Goal: Task Accomplishment & Management: Manage account settings

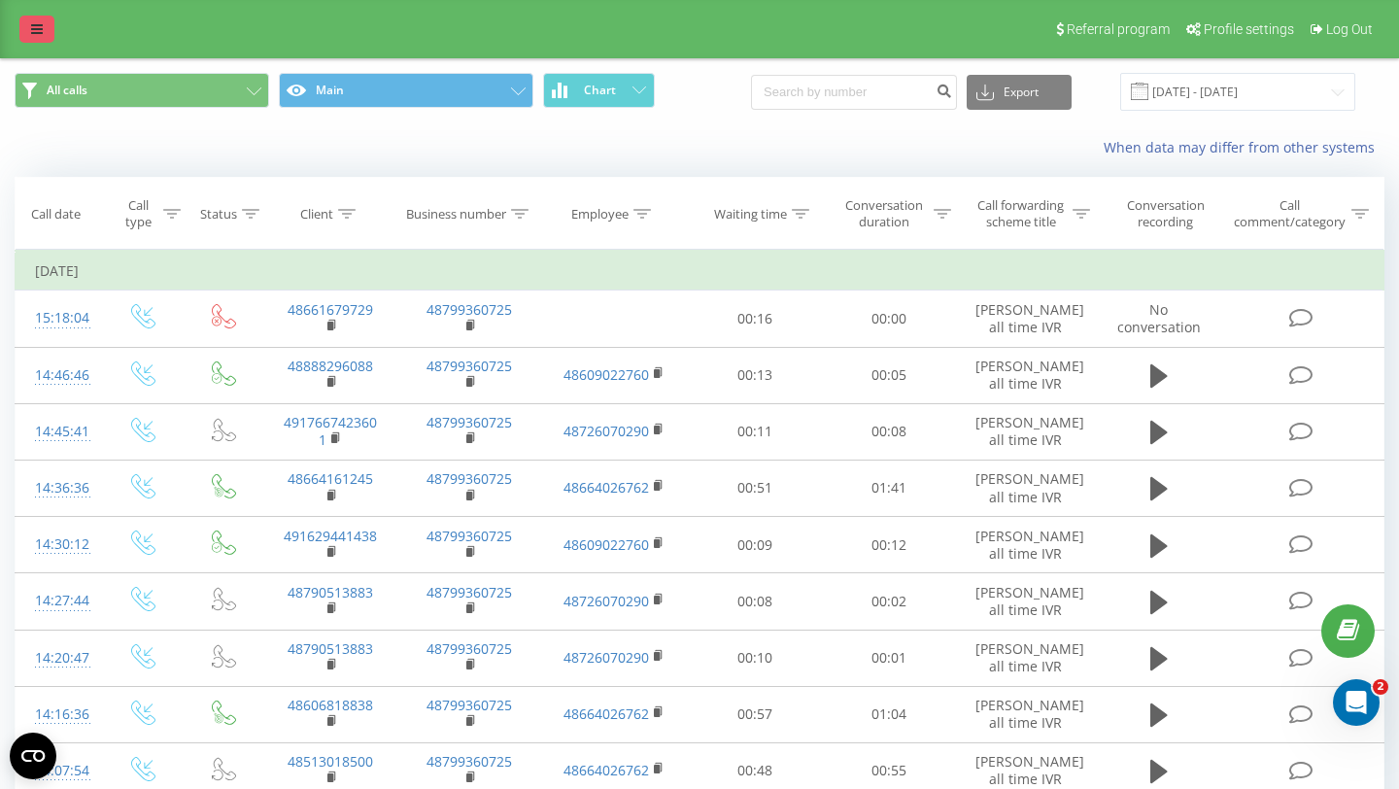
click at [42, 39] on link at bounding box center [36, 29] width 35 height 27
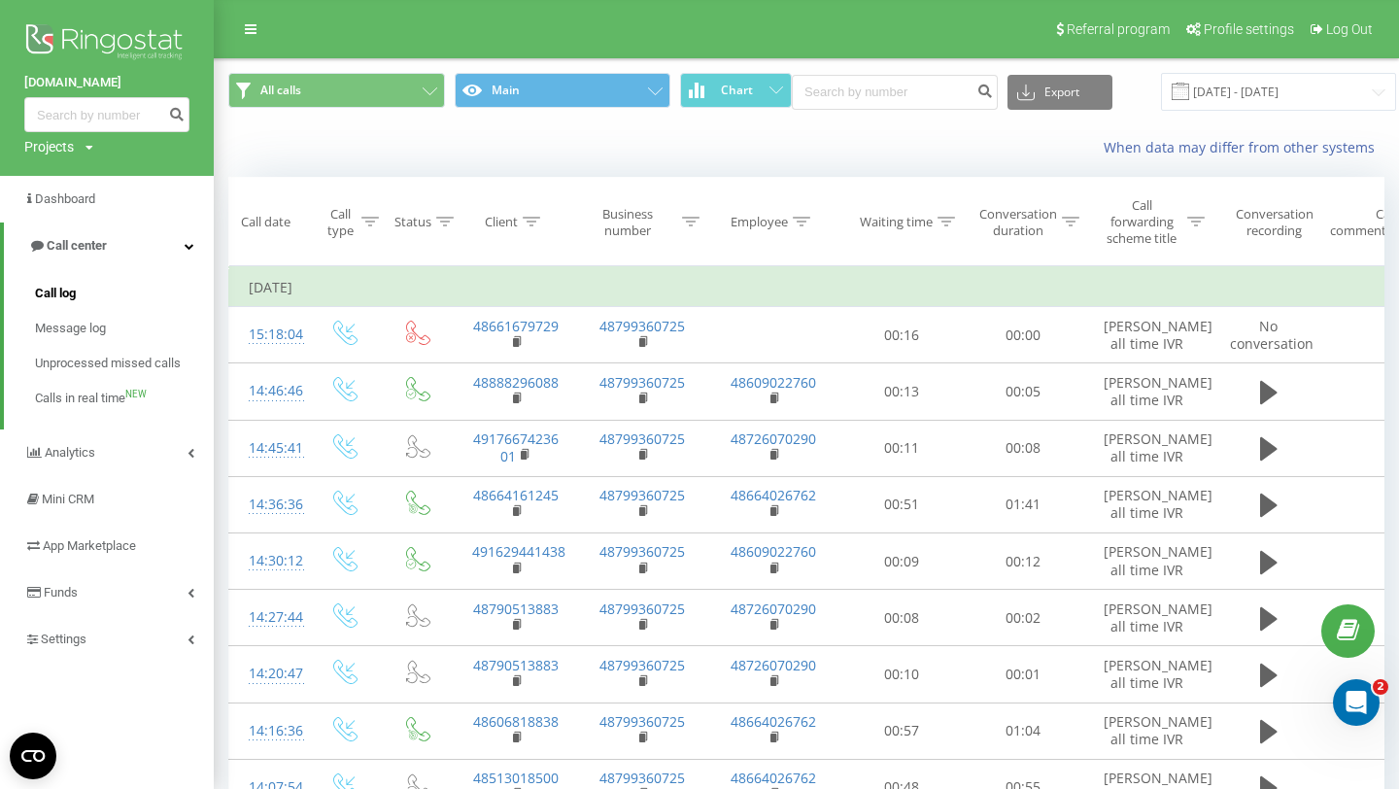
click at [139, 303] on link "Call log" at bounding box center [124, 293] width 179 height 35
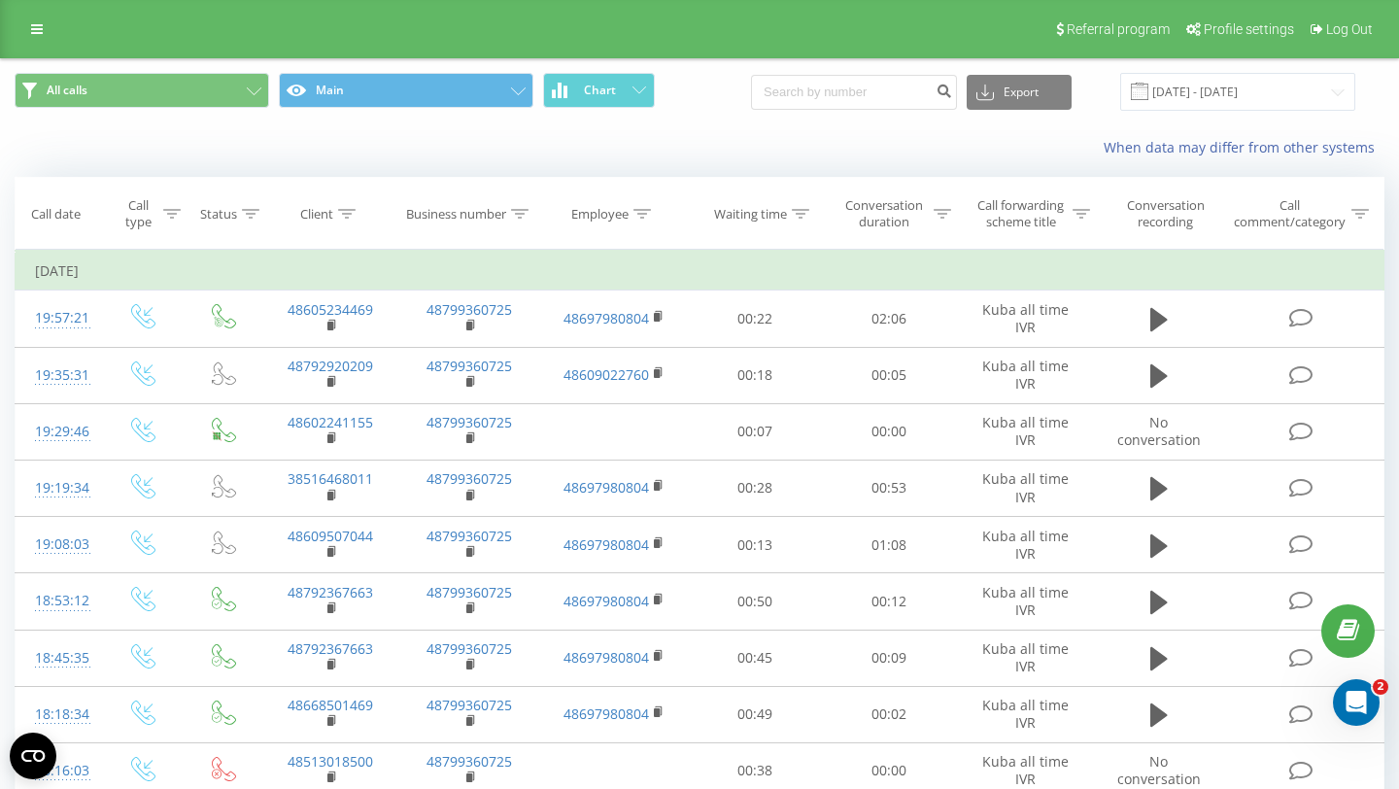
click at [31, 44] on div "Referral program Profile settings Log Out" at bounding box center [699, 29] width 1399 height 58
click at [31, 28] on icon at bounding box center [37, 29] width 12 height 14
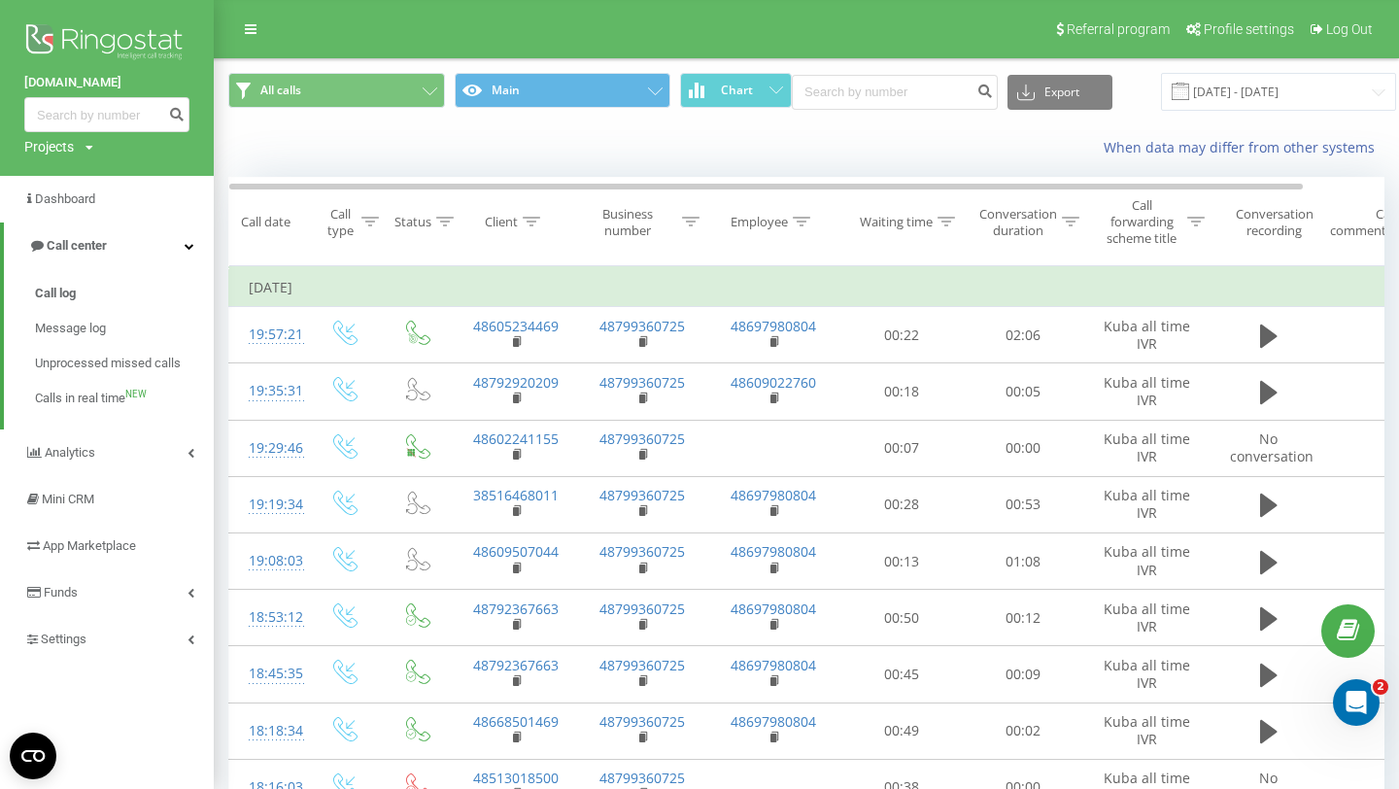
scroll to position [0, 1]
click at [110, 644] on link "Settings" at bounding box center [107, 639] width 214 height 47
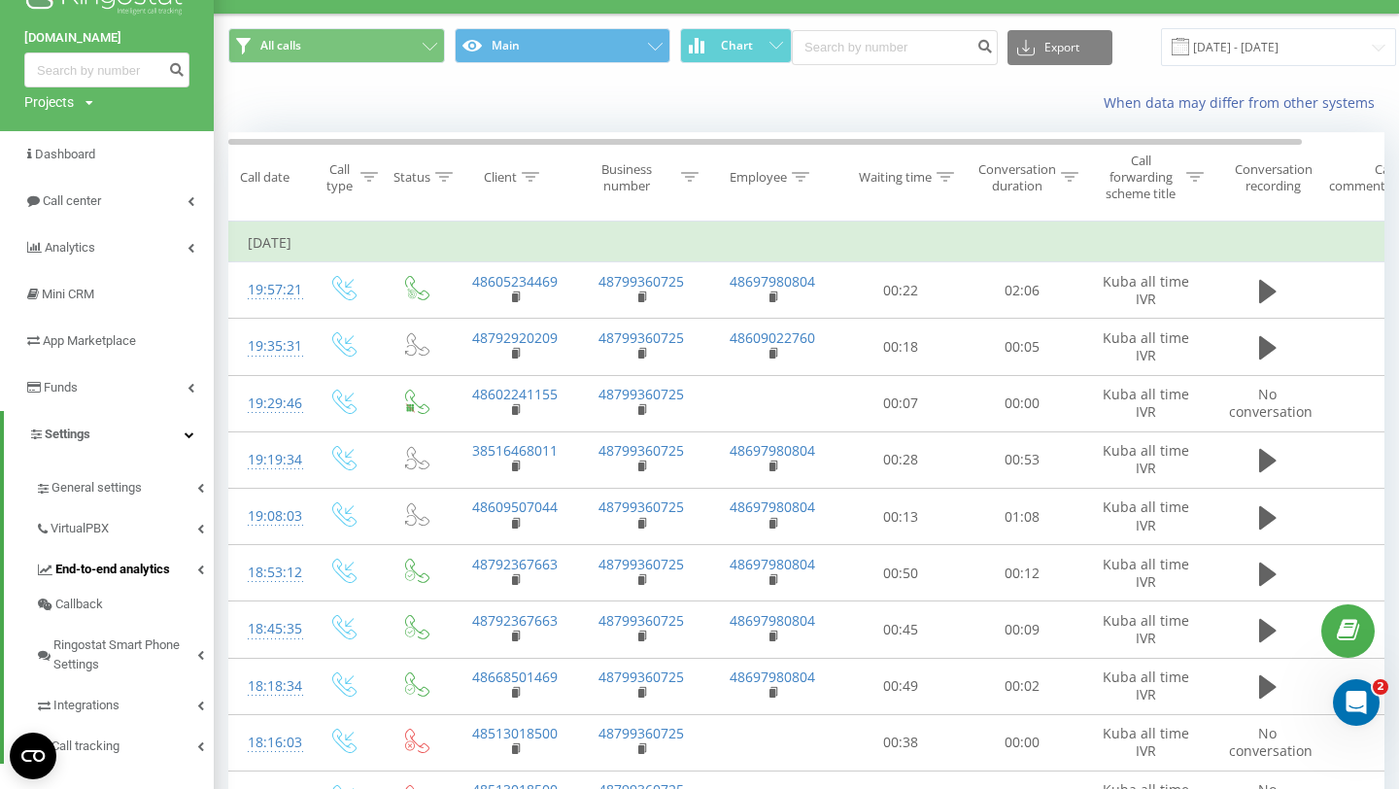
scroll to position [63, 0]
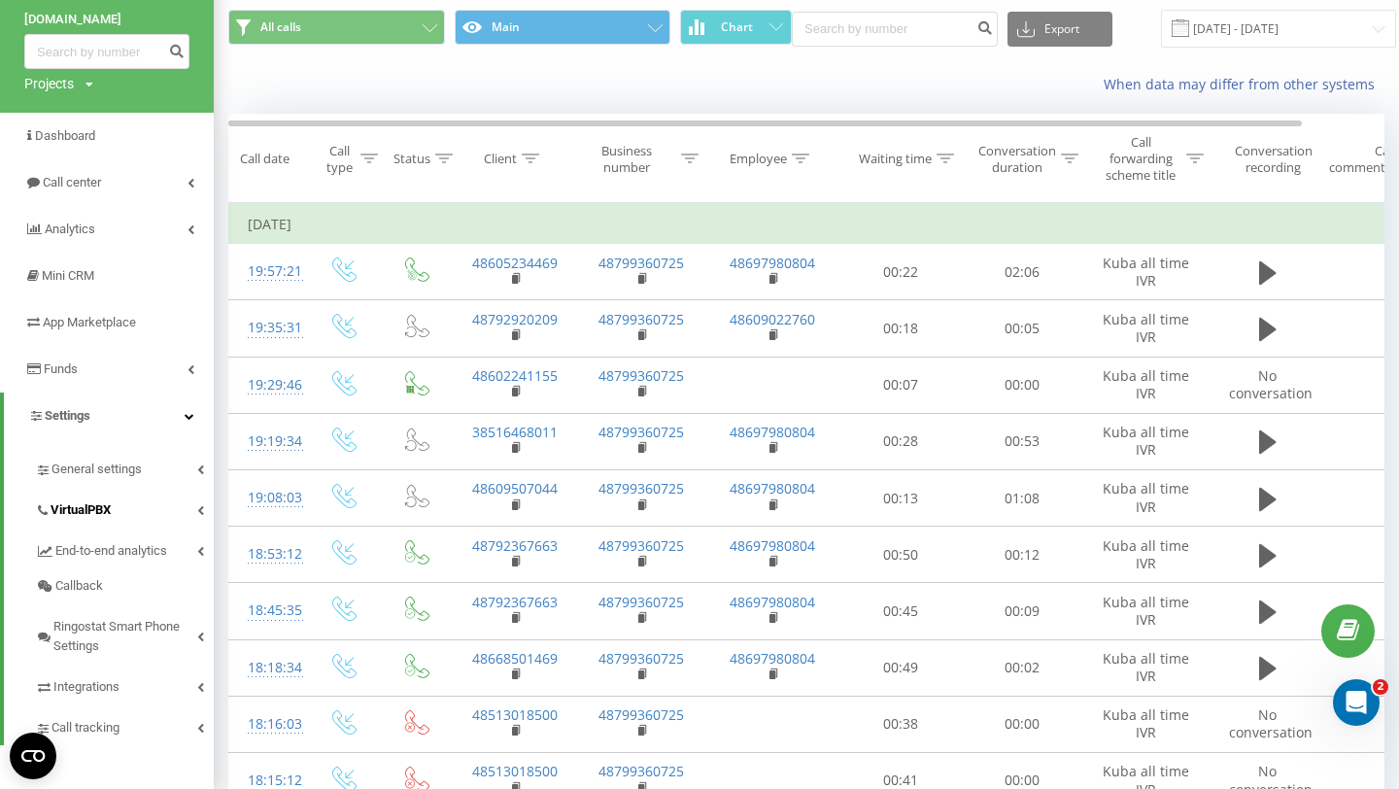
click at [150, 509] on link "VirtualPBX" at bounding box center [124, 507] width 179 height 41
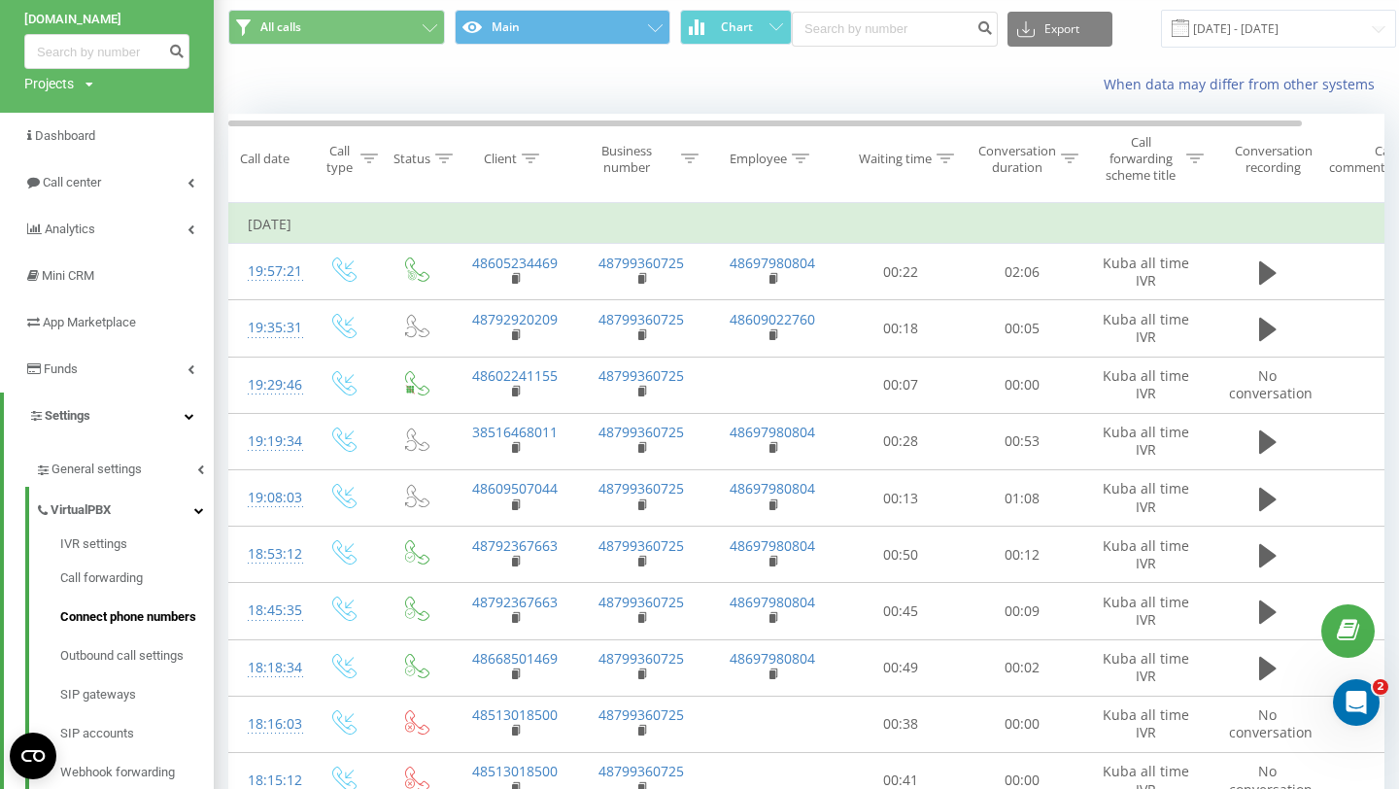
click at [136, 621] on span "Connect phone numbers" at bounding box center [128, 616] width 136 height 19
click at [117, 541] on span "IVR settings" at bounding box center [94, 543] width 68 height 19
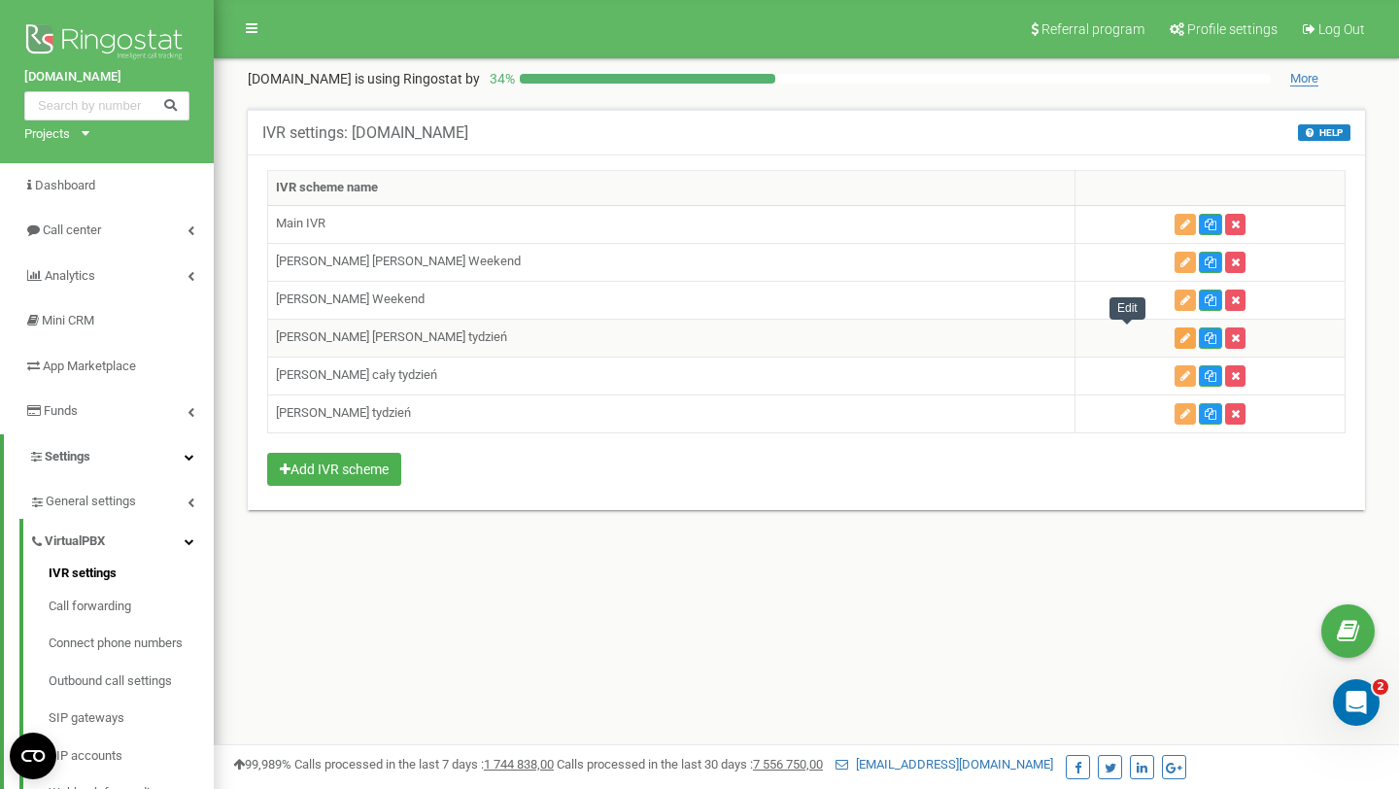
click at [1180, 336] on icon "button" at bounding box center [1185, 338] width 10 height 12
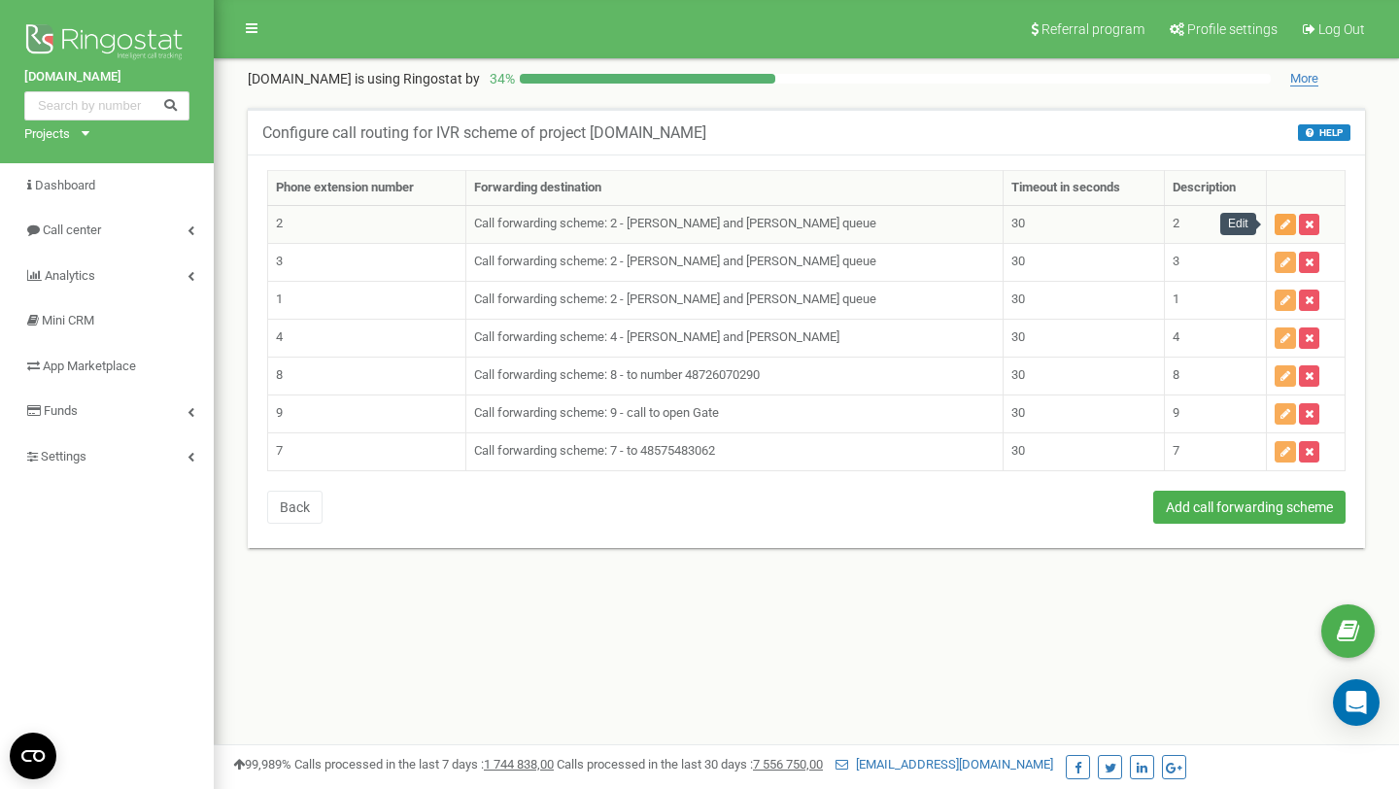
click at [1275, 225] on button "button" at bounding box center [1285, 224] width 21 height 21
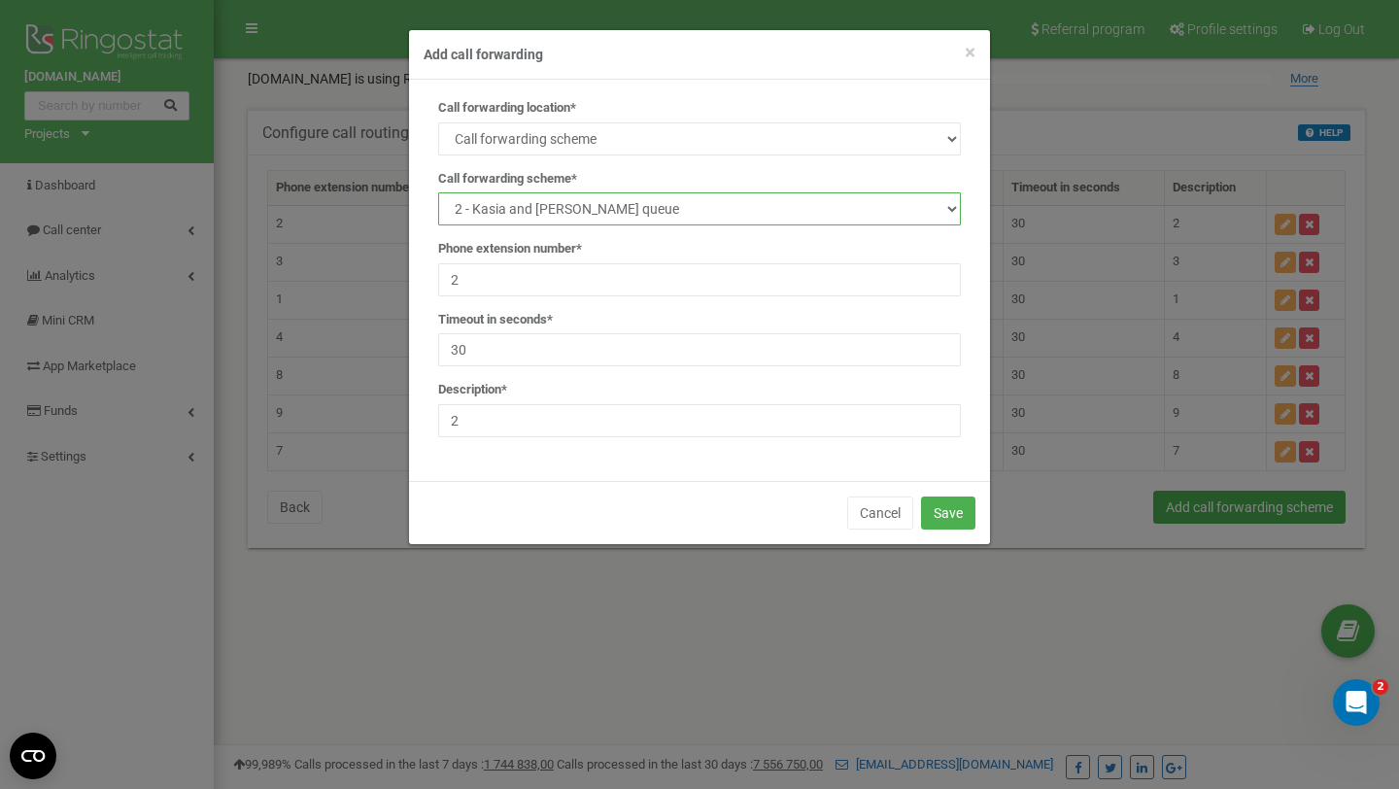
click at [632, 214] on select "1 - [PERSON_NAME] and [PERSON_NAME] queue 2 - Kasia and [PERSON_NAME] queue 3 -…" at bounding box center [699, 208] width 523 height 33
select select "233311"
click at [966, 525] on button "Save" at bounding box center [948, 512] width 54 height 33
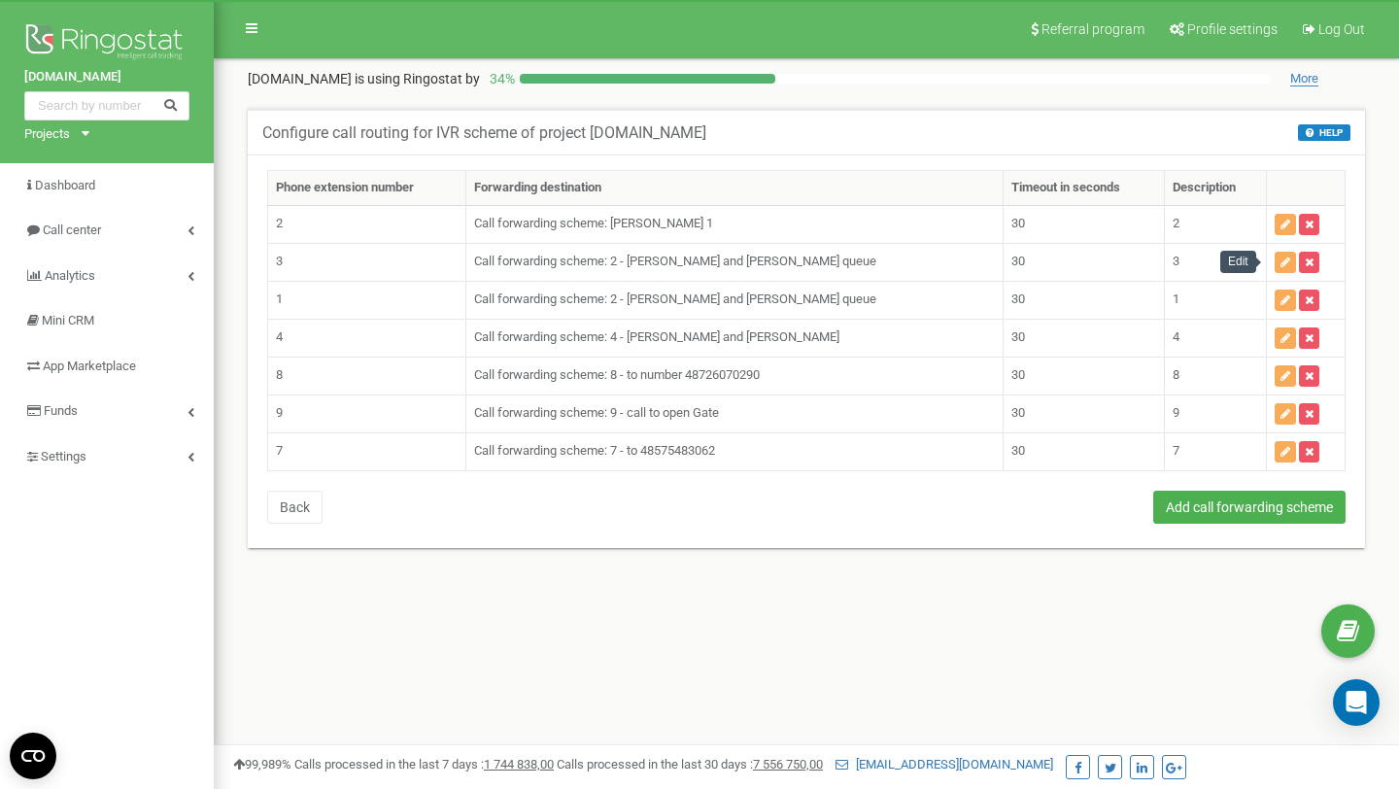
click at [1281, 260] on icon "button" at bounding box center [1286, 263] width 10 height 12
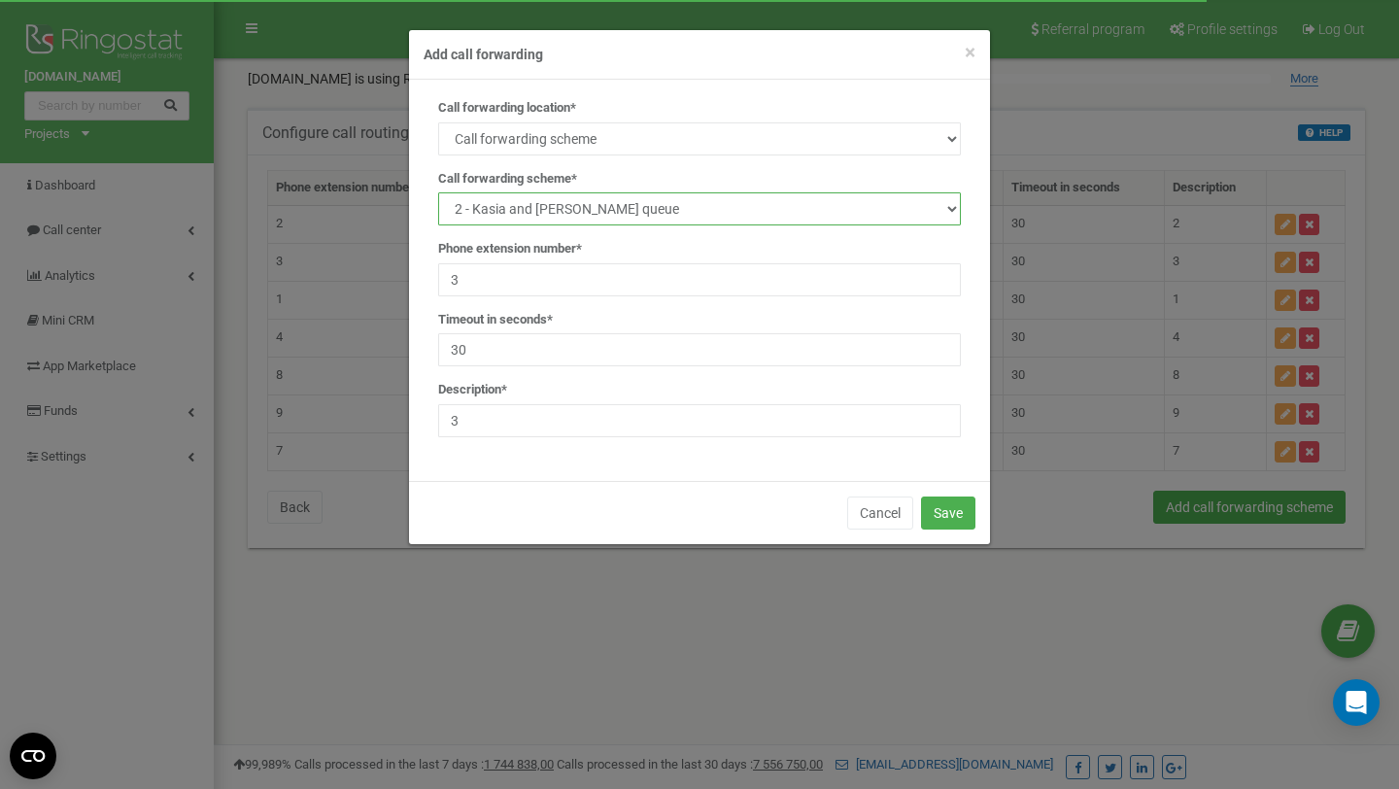
click at [607, 217] on select "1 - [PERSON_NAME] and [PERSON_NAME] queue 2 - Kasia and [PERSON_NAME] queue 3 -…" at bounding box center [699, 208] width 523 height 33
select select "233311"
click at [960, 532] on div "Cancel Save" at bounding box center [699, 512] width 581 height 63
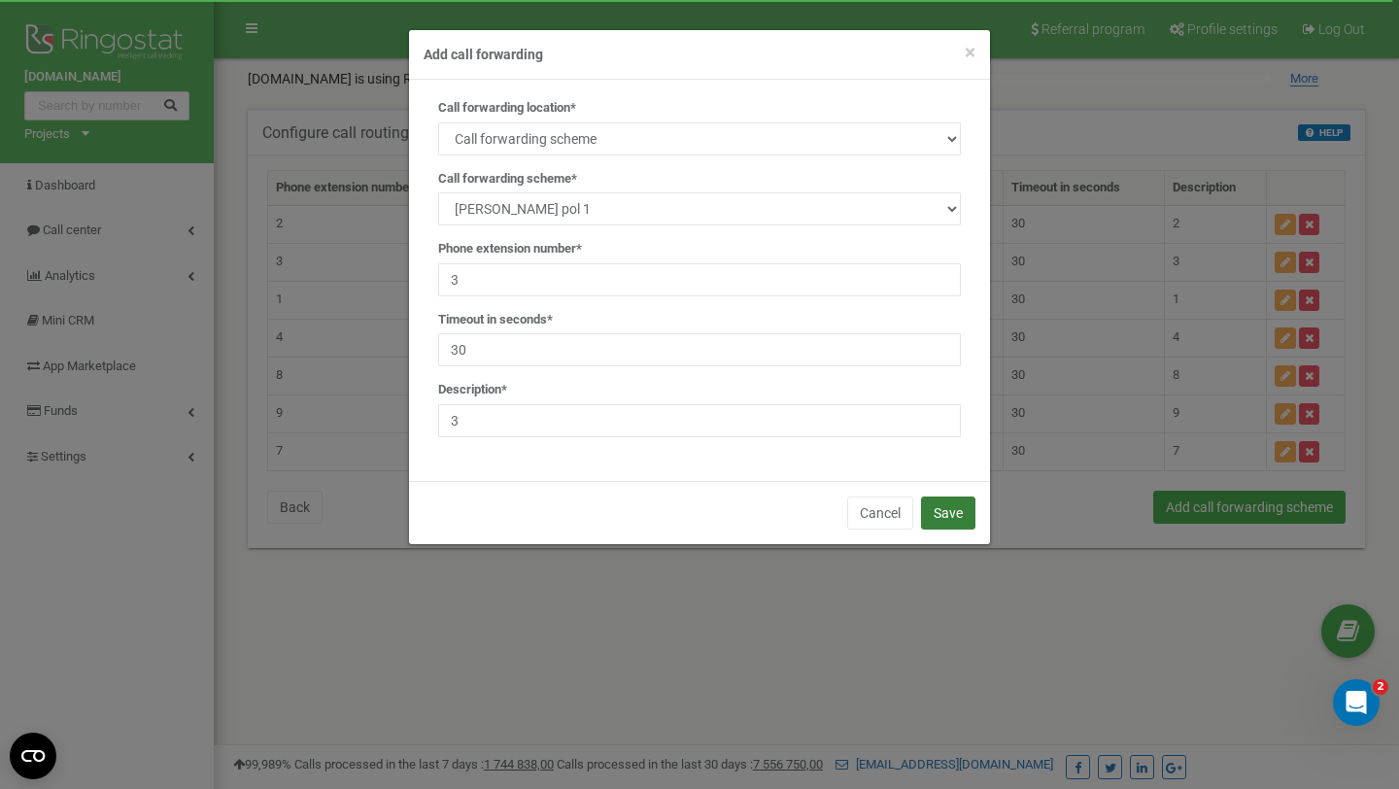
click at [958, 522] on button "Save" at bounding box center [948, 512] width 54 height 33
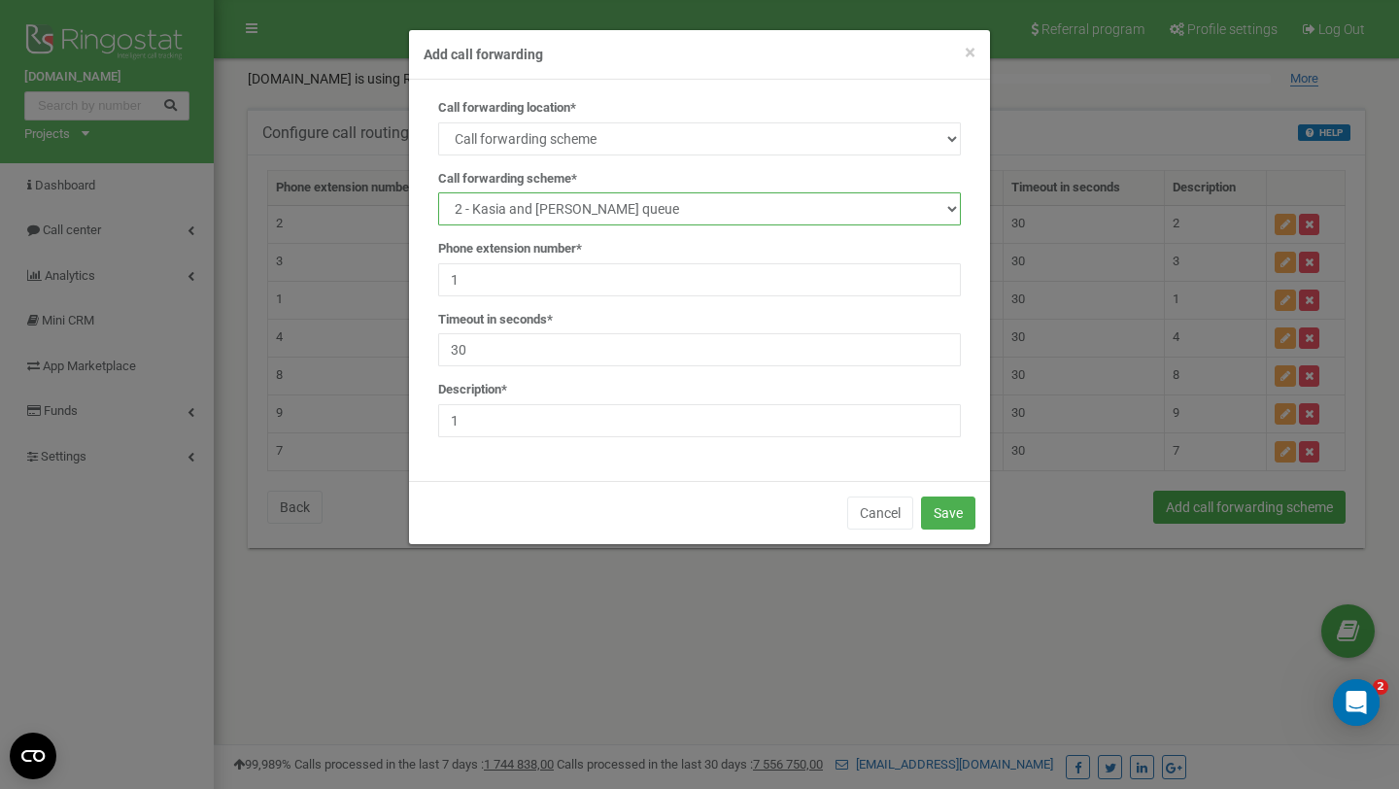
click at [690, 202] on select "1 - Jakub and Ania queue 2 - Kasia and Mateusz queue 3 - Jakub and Ania queue M…" at bounding box center [699, 208] width 523 height 33
select select "233311"
click at [942, 522] on button "Save" at bounding box center [948, 512] width 54 height 33
